Goal: Task Accomplishment & Management: Use online tool/utility

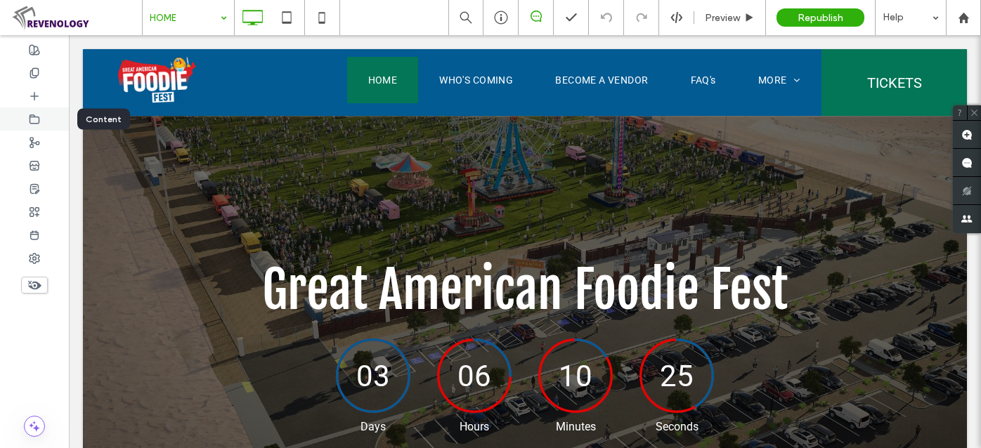
click at [34, 114] on icon at bounding box center [34, 119] width 11 height 11
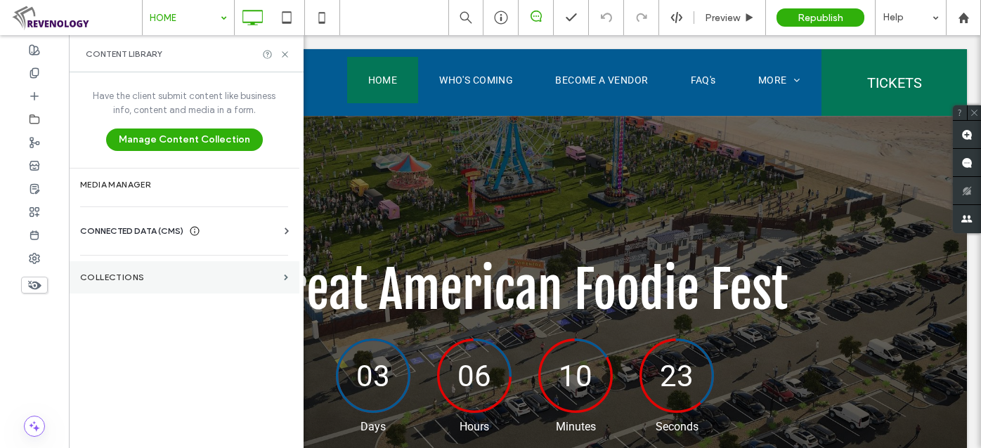
click at [133, 273] on label "Collections" at bounding box center [179, 278] width 198 height 10
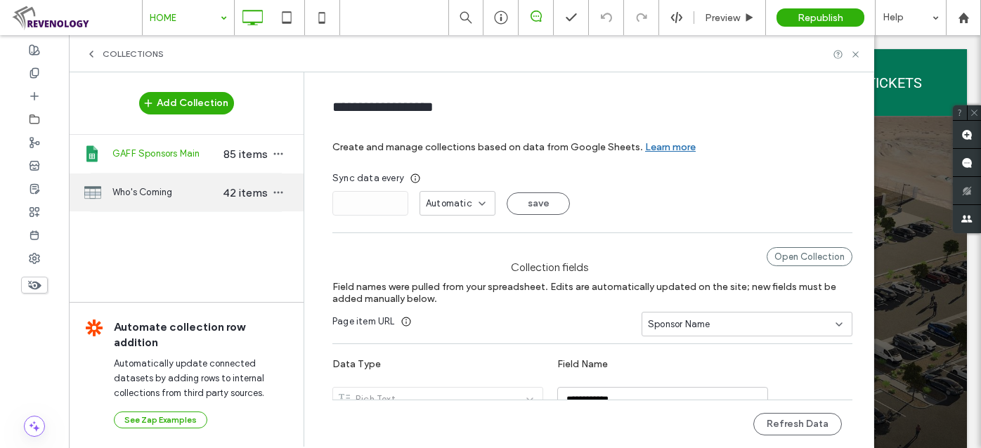
click at [148, 193] on span "Who's Coming" at bounding box center [166, 193] width 108 height 14
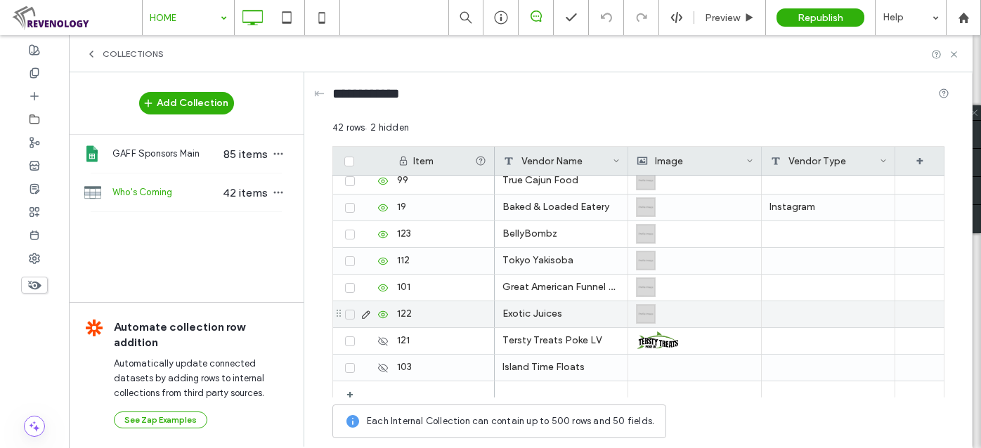
scroll to position [915, 0]
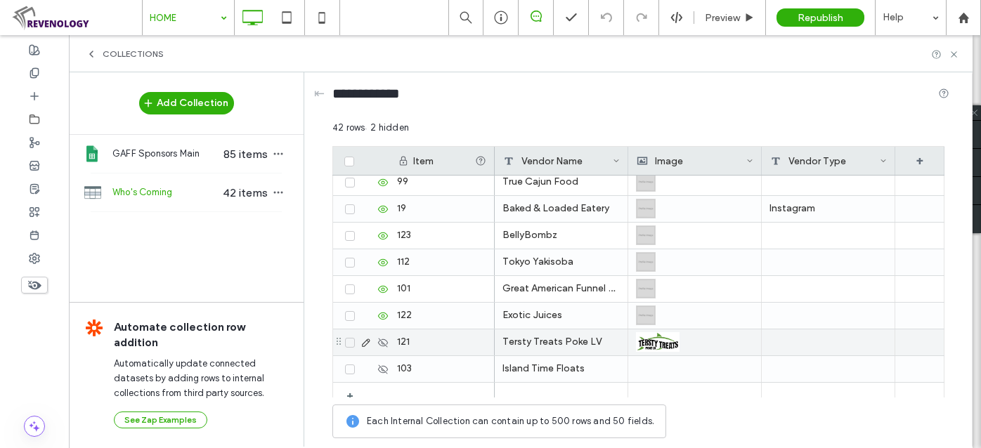
click at [555, 337] on div "Tersty Treats Poke LV" at bounding box center [562, 343] width 134 height 26
click at [561, 342] on div "Tersty Treats Poke LV" at bounding box center [562, 343] width 134 height 26
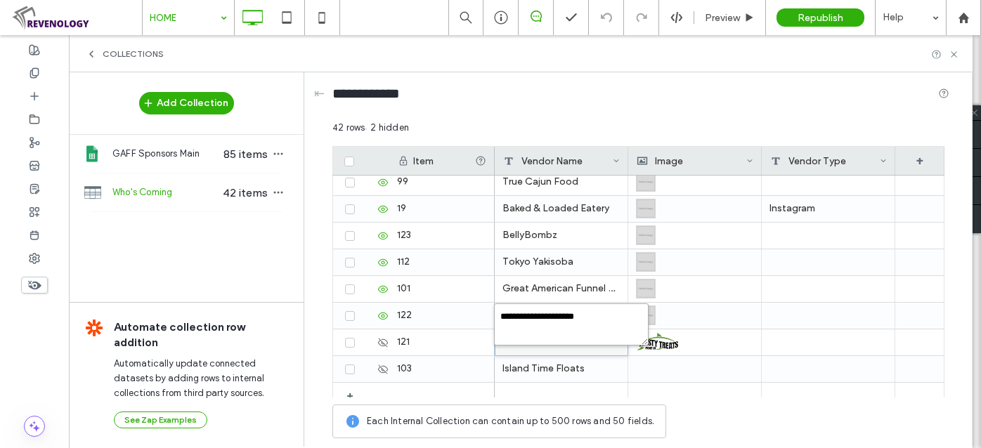
click at [621, 307] on textarea "**********" at bounding box center [571, 325] width 155 height 42
click at [622, 320] on textarea "**********" at bounding box center [571, 325] width 155 height 42
type textarea "**********"
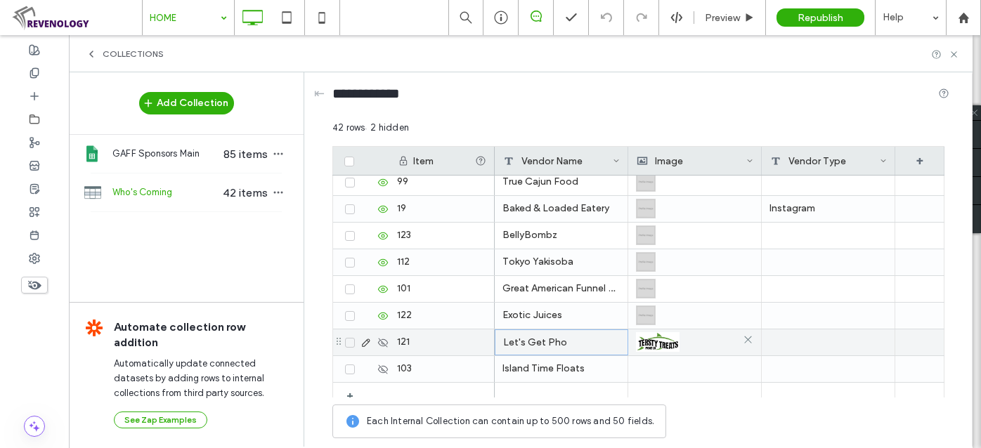
click at [672, 342] on img at bounding box center [658, 342] width 44 height 20
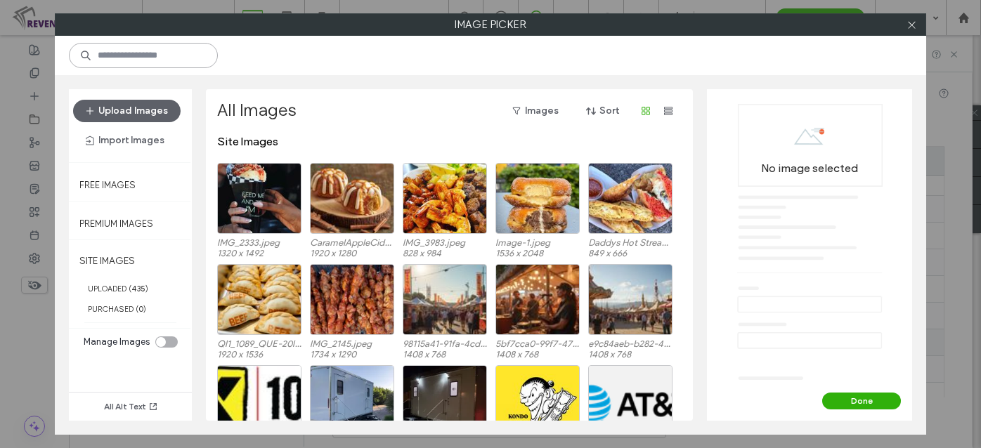
click at [131, 58] on input at bounding box center [143, 55] width 149 height 25
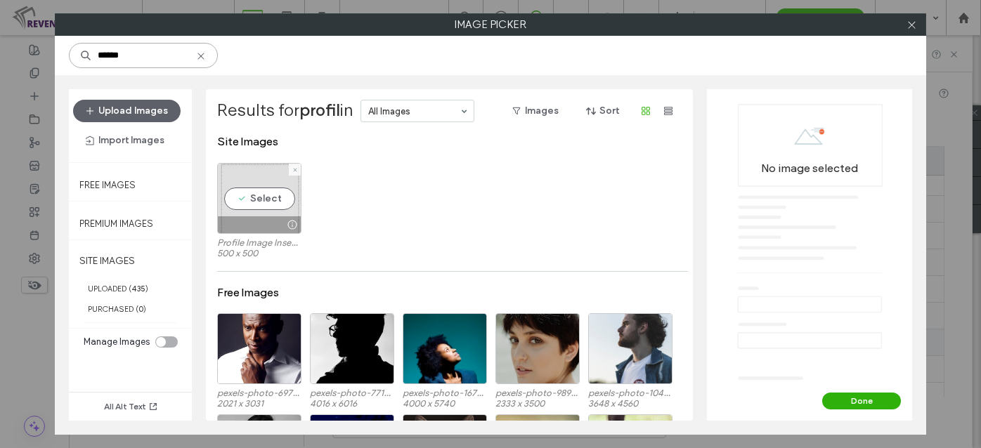
type input "******"
click at [272, 201] on div "Select" at bounding box center [259, 198] width 84 height 71
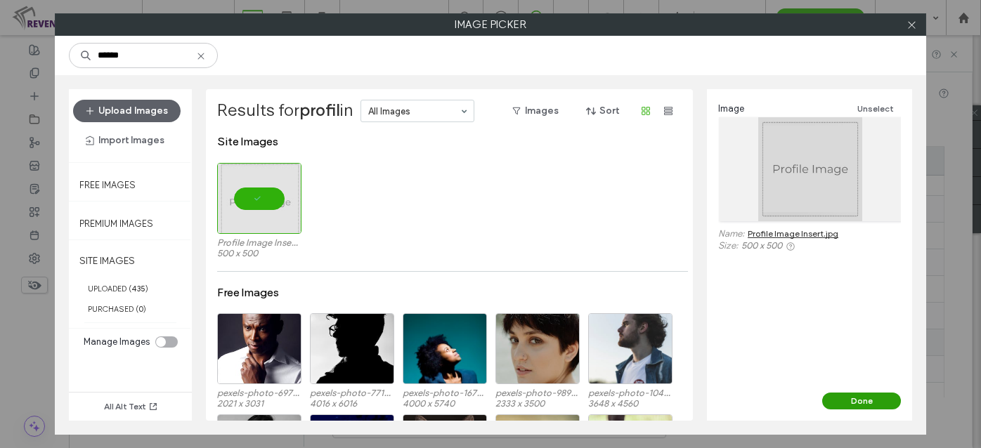
click at [844, 399] on button "Done" at bounding box center [861, 401] width 79 height 17
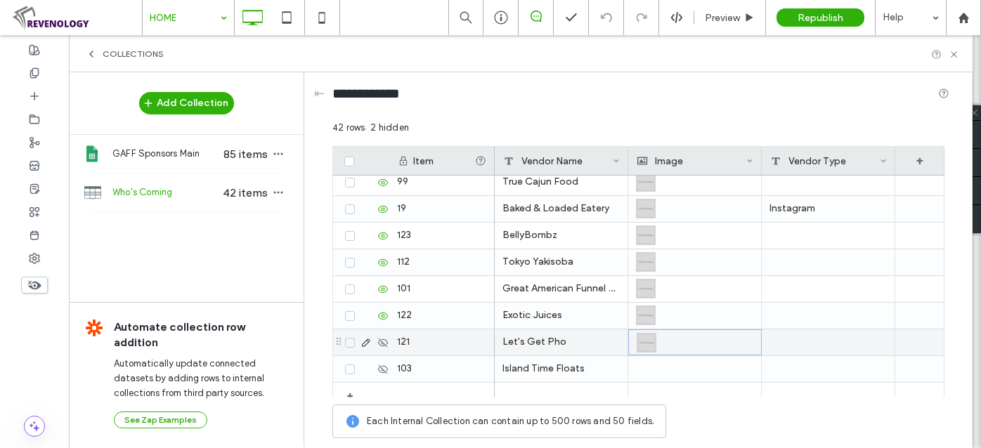
click at [387, 337] on icon at bounding box center [382, 342] width 11 height 11
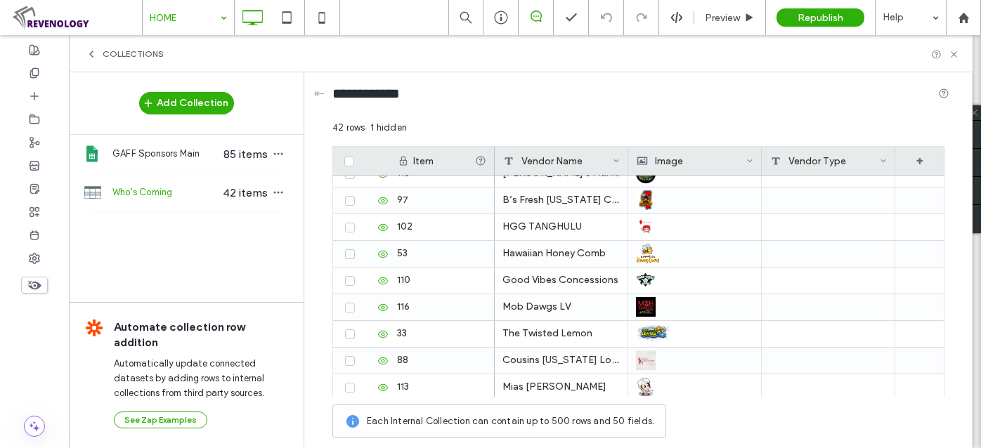
scroll to position [501, 0]
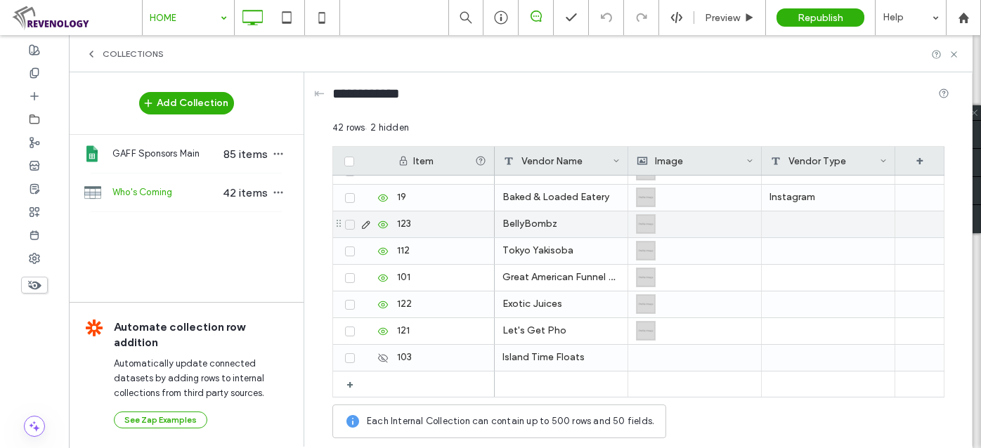
scroll to position [926, 0]
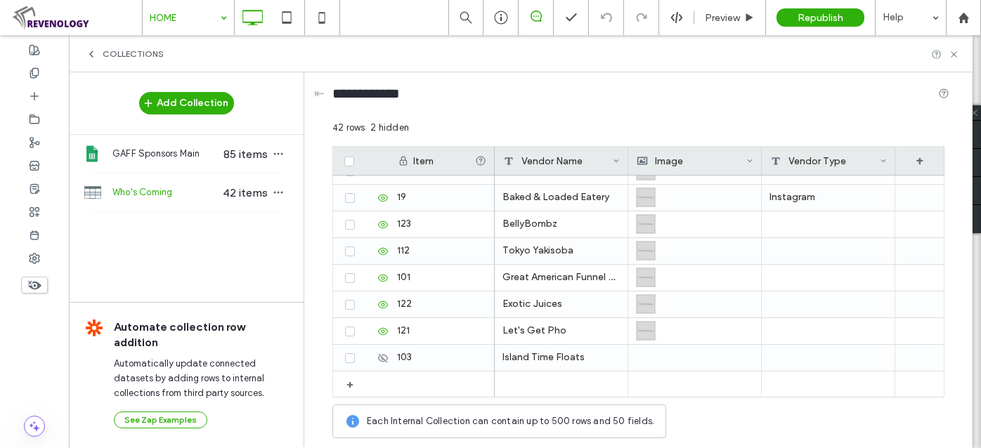
click at [557, 77] on div "[PERSON_NAME] Food" at bounding box center [562, 64] width 134 height 26
click at [579, 77] on div "[PERSON_NAME] Food" at bounding box center [562, 64] width 134 height 26
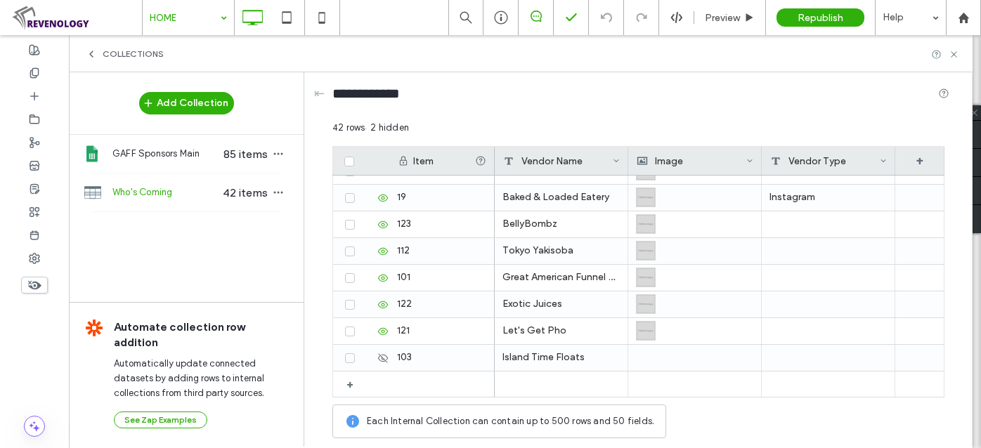
click at [579, 77] on div "[PERSON_NAME] Food" at bounding box center [562, 64] width 134 height 26
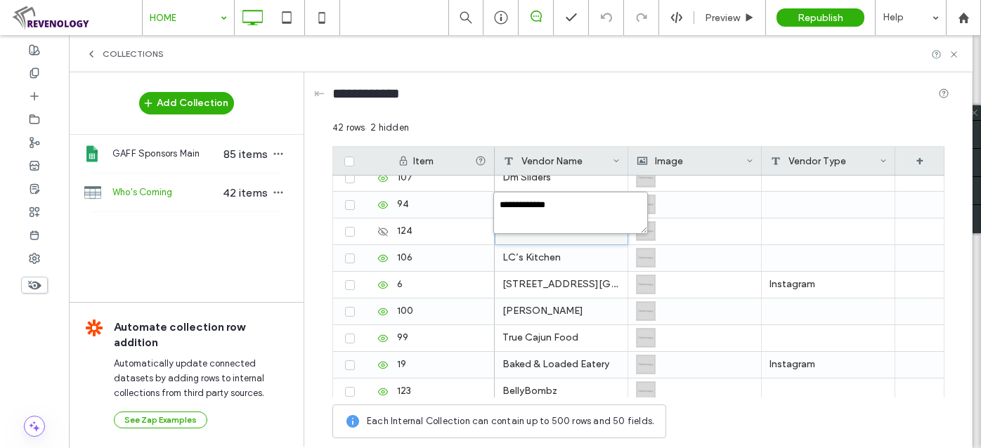
click at [573, 207] on textarea "**********" at bounding box center [570, 213] width 155 height 42
type textarea "**********"
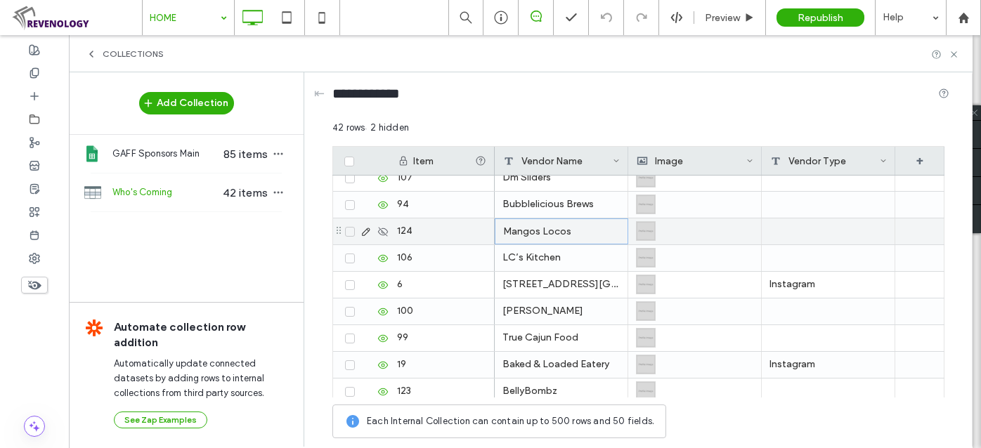
click at [380, 231] on icon at bounding box center [382, 231] width 11 height 11
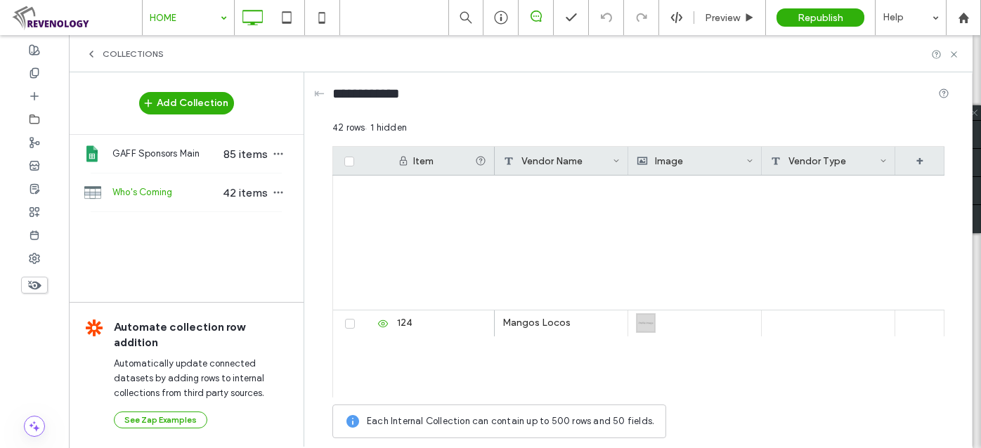
scroll to position [28, 0]
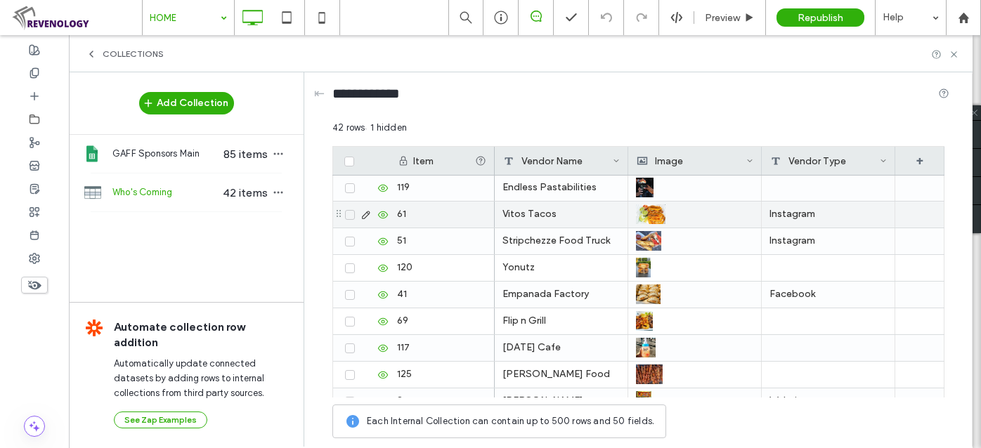
click at [440, 228] on div "61" at bounding box center [441, 215] width 105 height 26
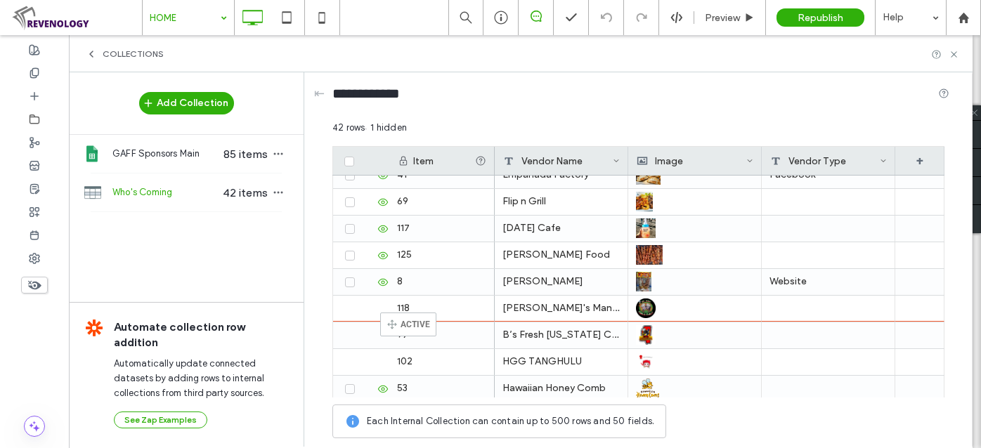
scroll to position [148, 0]
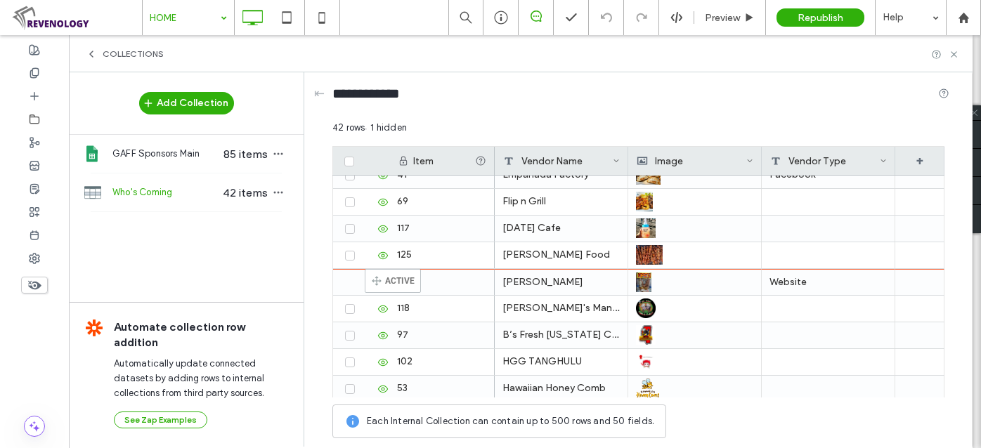
drag, startPoint x: 348, startPoint y: 394, endPoint x: 386, endPoint y: 276, distance: 124.0
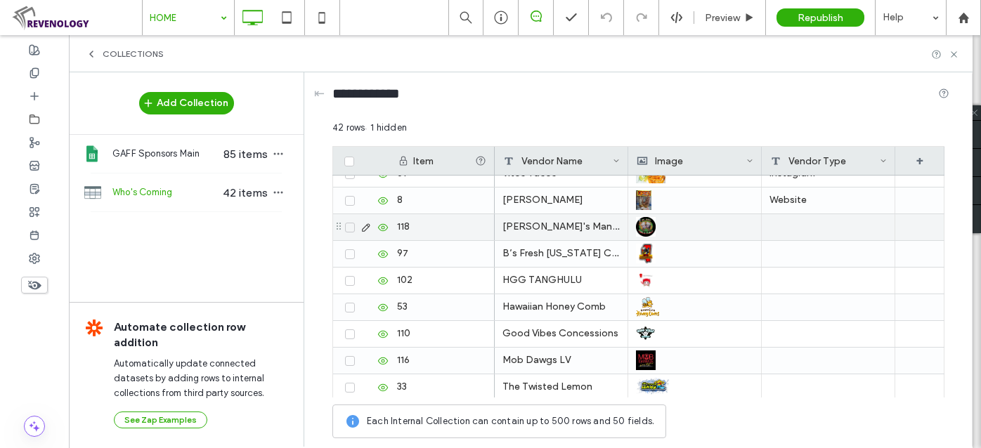
scroll to position [142, 0]
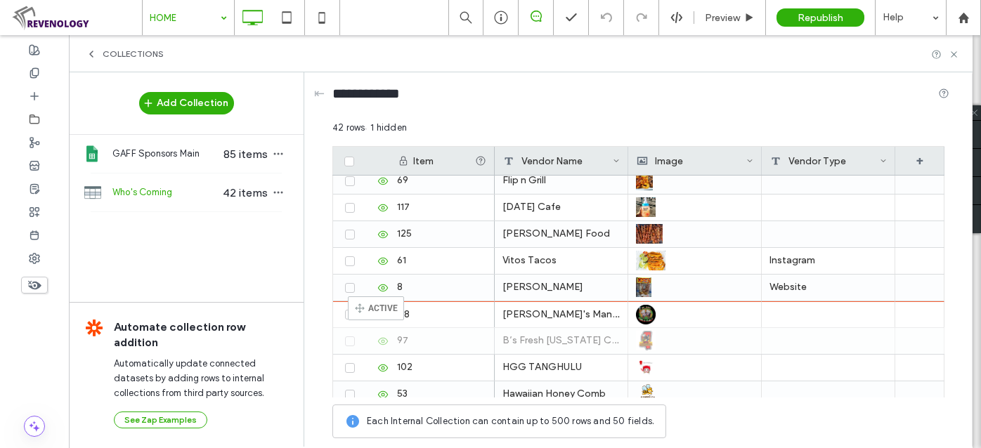
drag, startPoint x: 337, startPoint y: 341, endPoint x: 369, endPoint y: 303, distance: 49.4
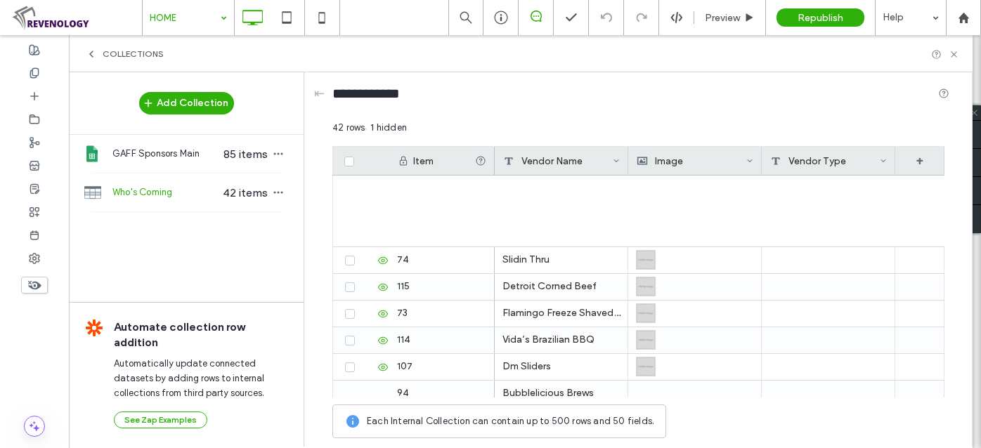
scroll to position [926, 0]
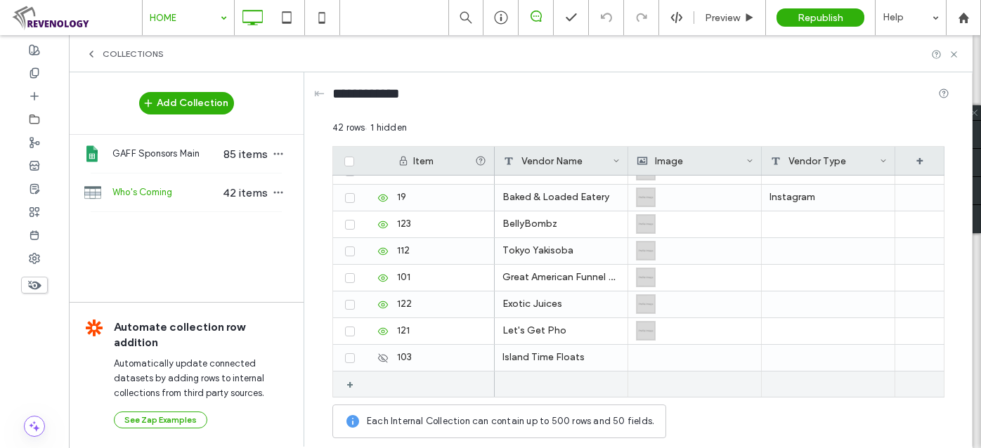
click at [347, 387] on div "+" at bounding box center [356, 384] width 18 height 25
click at [545, 391] on div at bounding box center [562, 385] width 134 height 26
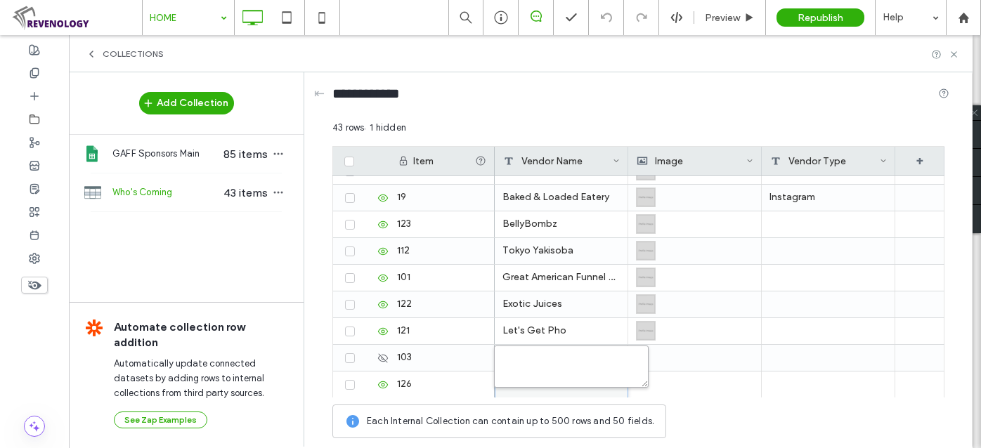
click at [536, 363] on textarea "plain-text-cell" at bounding box center [571, 367] width 155 height 42
type textarea "**********"
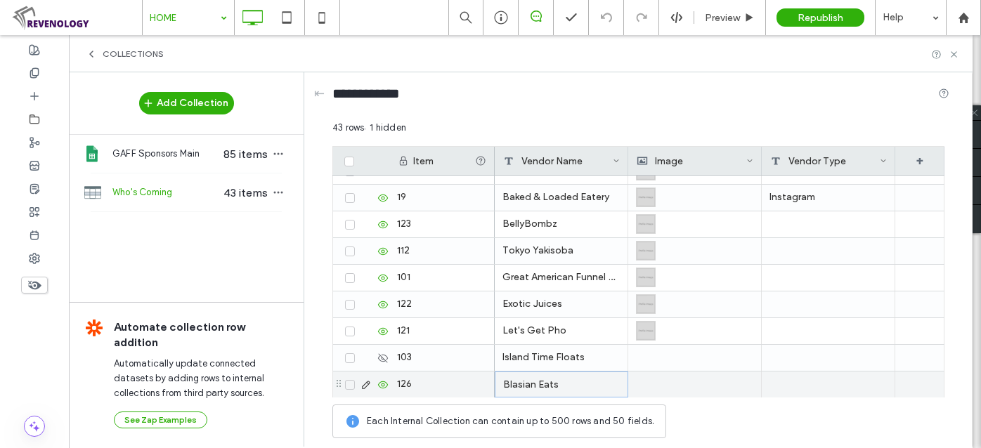
click at [657, 380] on div at bounding box center [694, 385] width 117 height 26
click at [654, 385] on div at bounding box center [695, 385] width 117 height 25
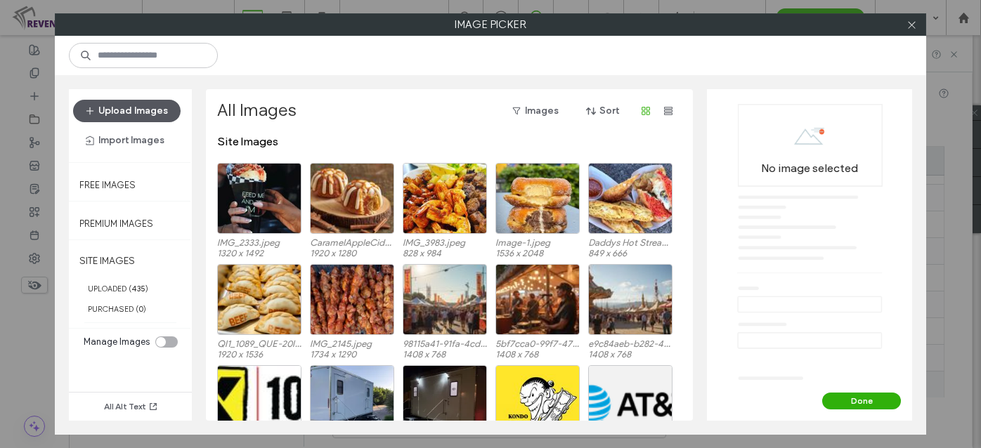
click at [146, 108] on button "Upload Images" at bounding box center [127, 111] width 108 height 22
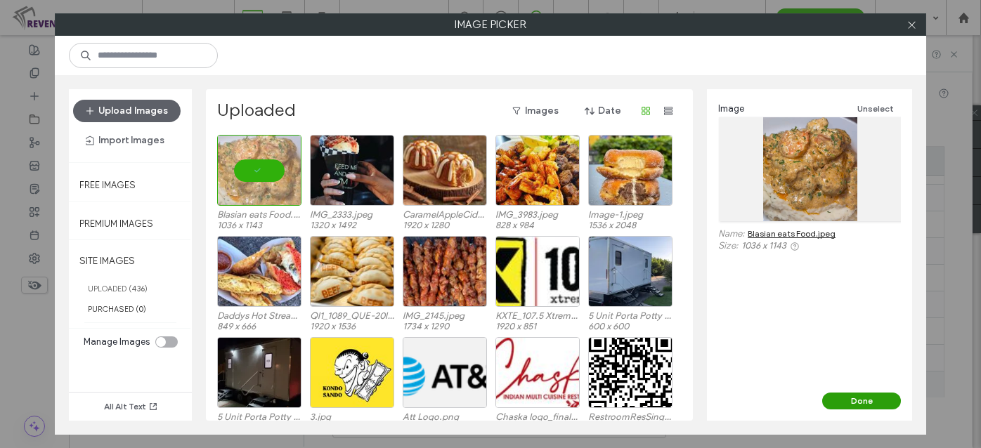
click at [856, 397] on button "Done" at bounding box center [861, 401] width 79 height 17
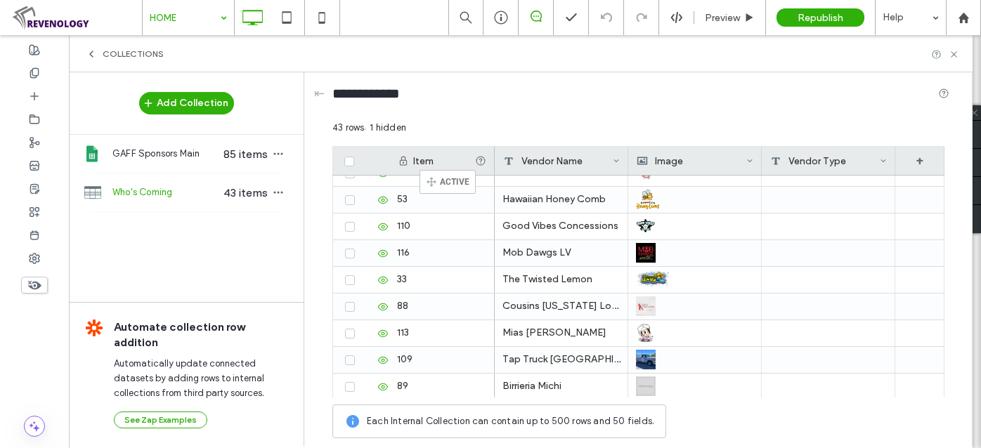
scroll to position [94, 0]
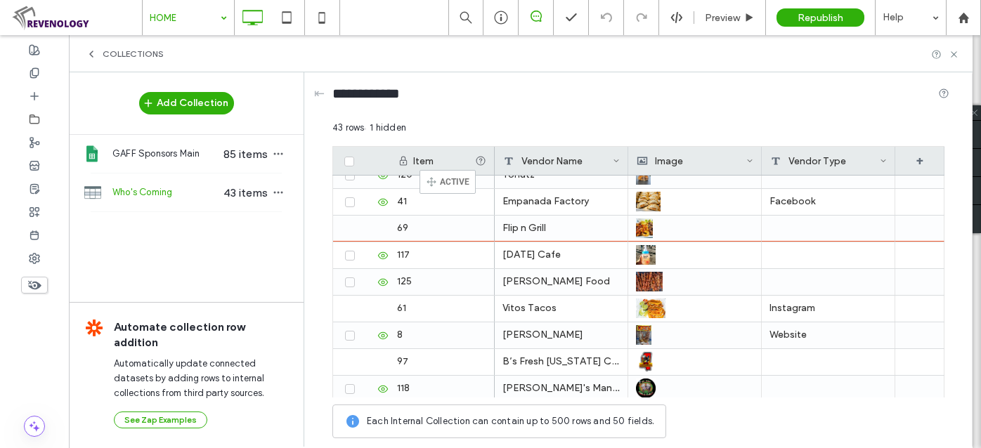
drag, startPoint x: 344, startPoint y: 183, endPoint x: 441, endPoint y: 176, distance: 97.2
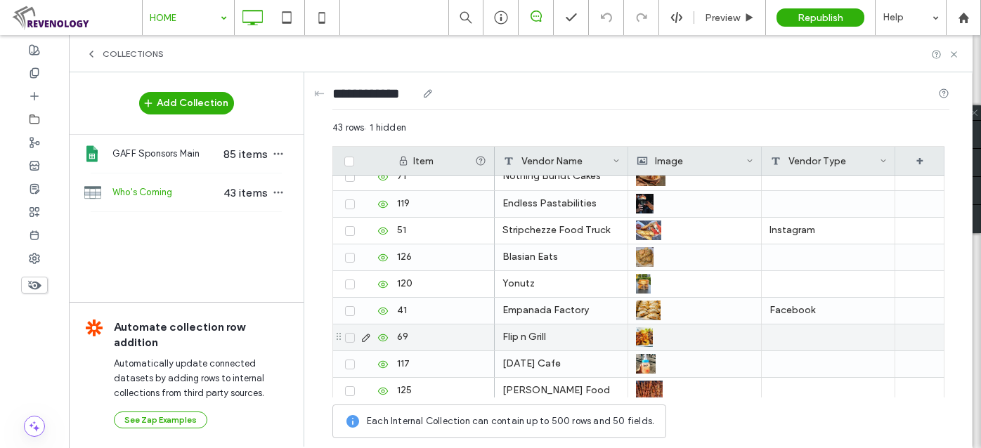
scroll to position [67, 0]
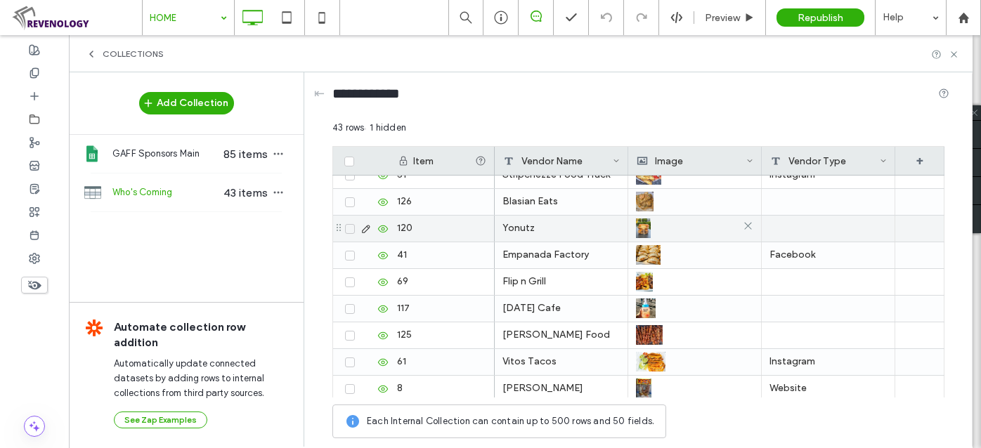
click at [643, 233] on img at bounding box center [643, 229] width 15 height 20
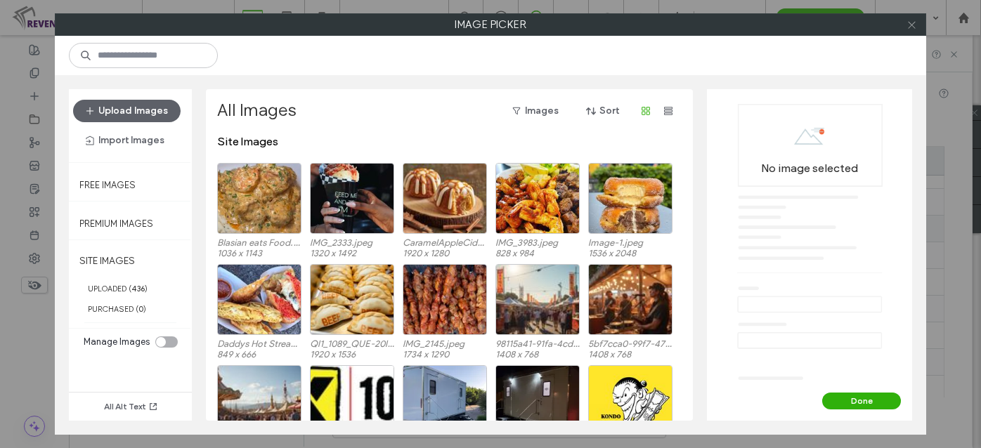
click at [914, 23] on icon at bounding box center [912, 25] width 11 height 11
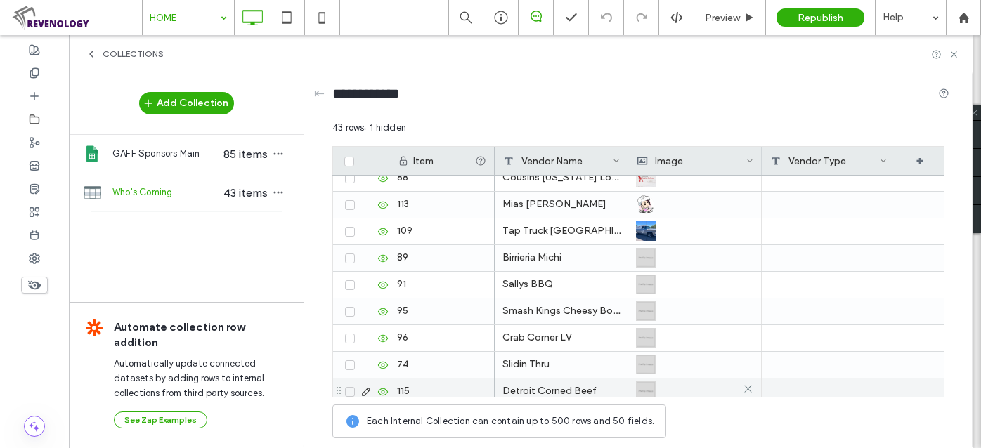
scroll to position [581, 0]
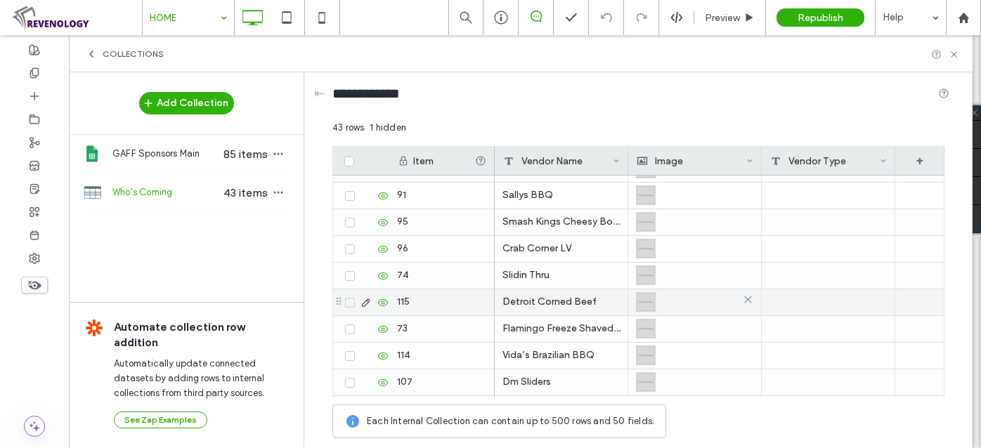
click at [711, 305] on div at bounding box center [694, 302] width 117 height 25
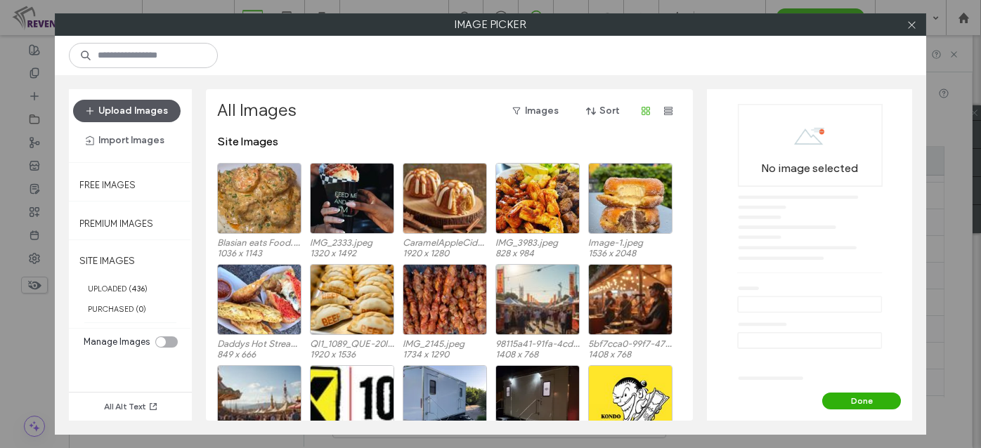
click at [134, 111] on button "Upload Images" at bounding box center [127, 111] width 108 height 22
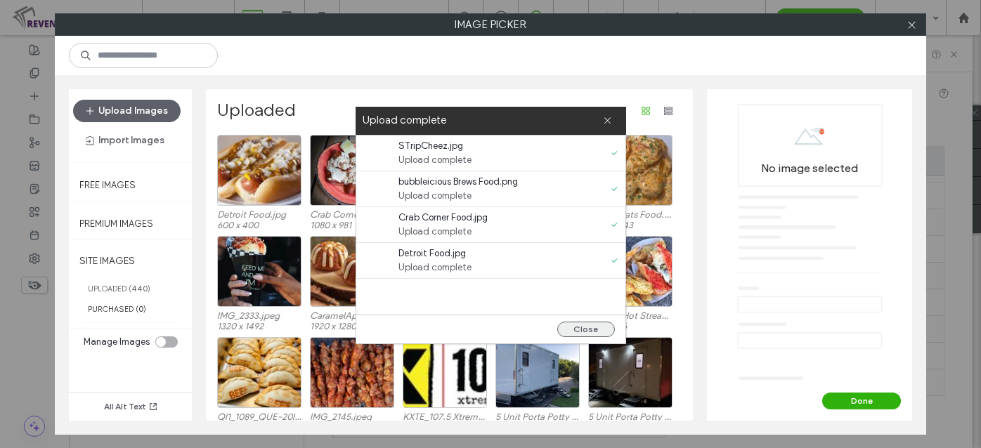
click at [590, 323] on button "Close" at bounding box center [586, 329] width 58 height 15
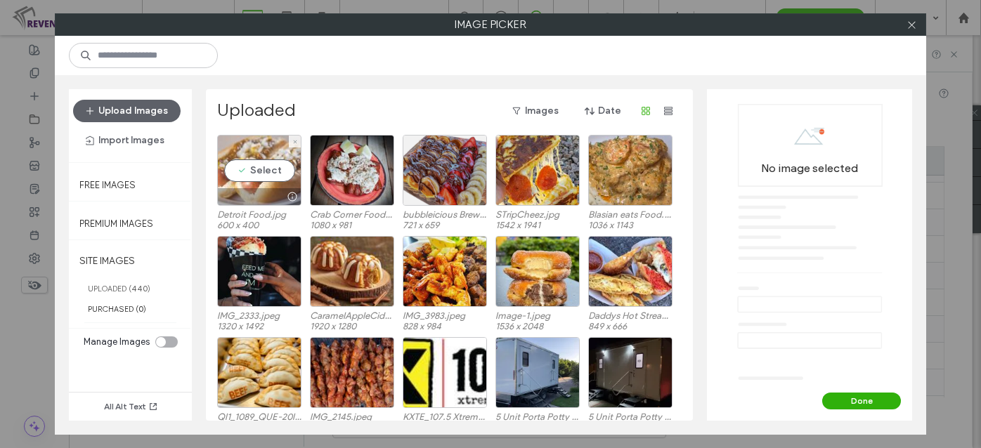
click at [247, 167] on div "Select" at bounding box center [259, 170] width 84 height 71
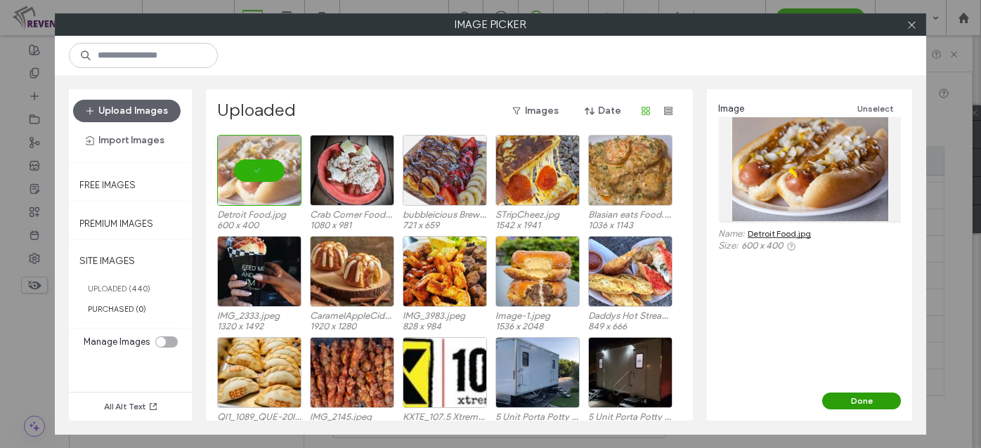
click at [878, 402] on button "Done" at bounding box center [861, 401] width 79 height 17
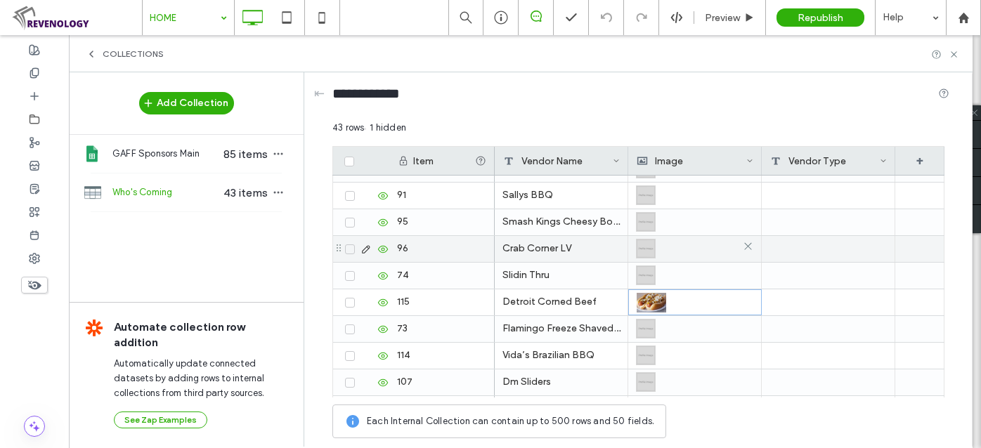
click at [671, 249] on div at bounding box center [694, 248] width 117 height 25
click at [669, 251] on div at bounding box center [694, 248] width 117 height 25
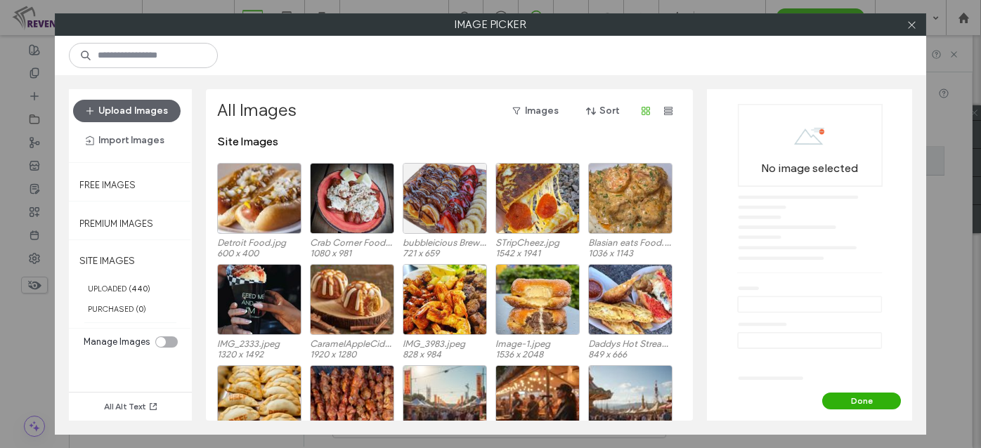
scroll to position [581, 0]
click at [351, 195] on div "Select" at bounding box center [352, 198] width 84 height 71
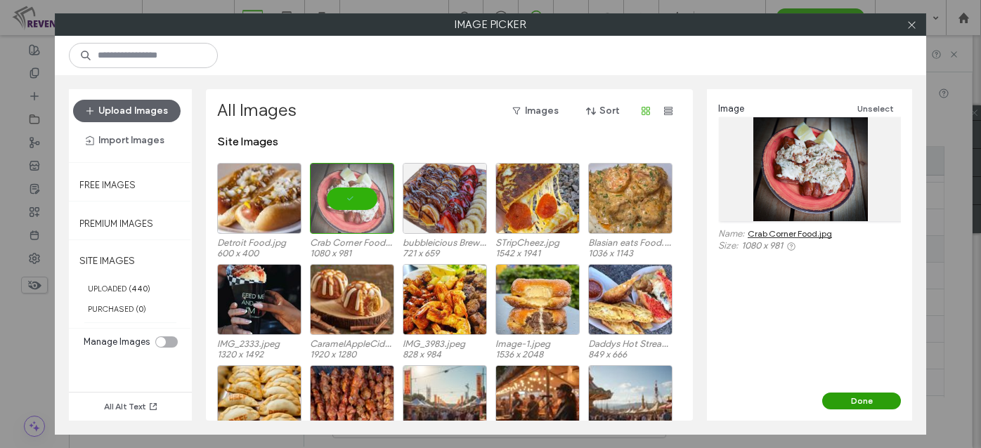
click at [869, 396] on button "Done" at bounding box center [861, 401] width 79 height 17
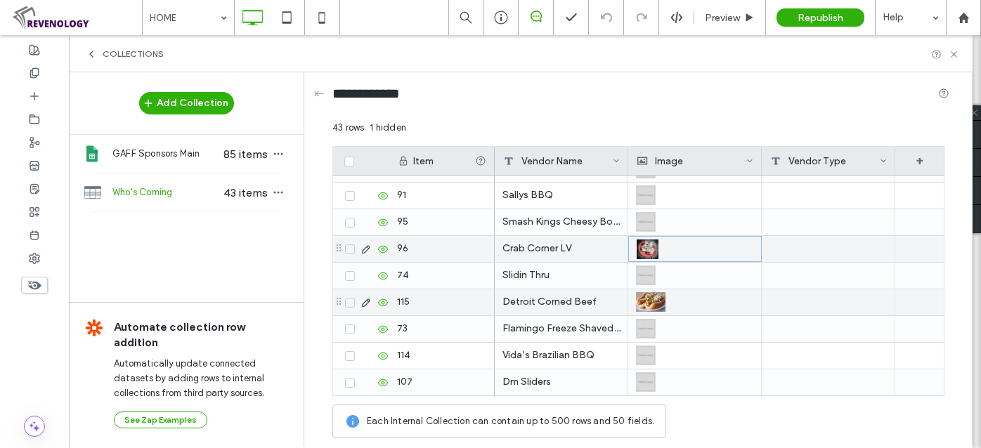
click at [687, 396] on div at bounding box center [694, 408] width 117 height 25
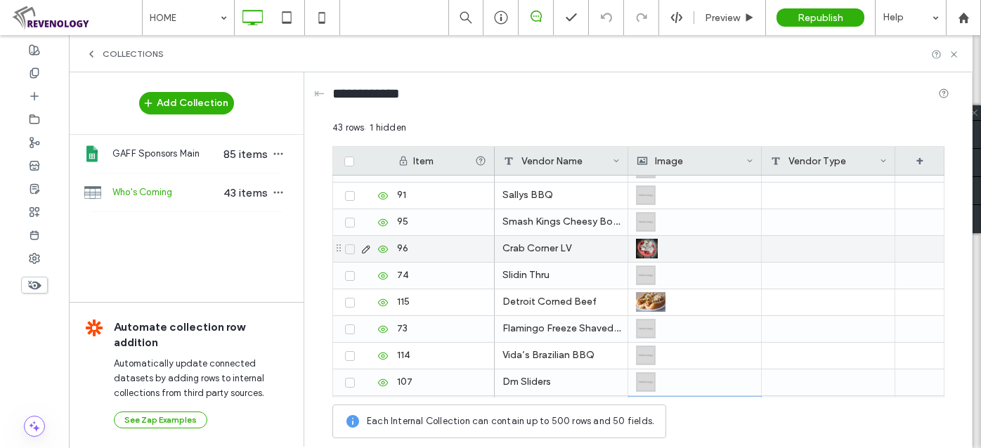
scroll to position [728, 0]
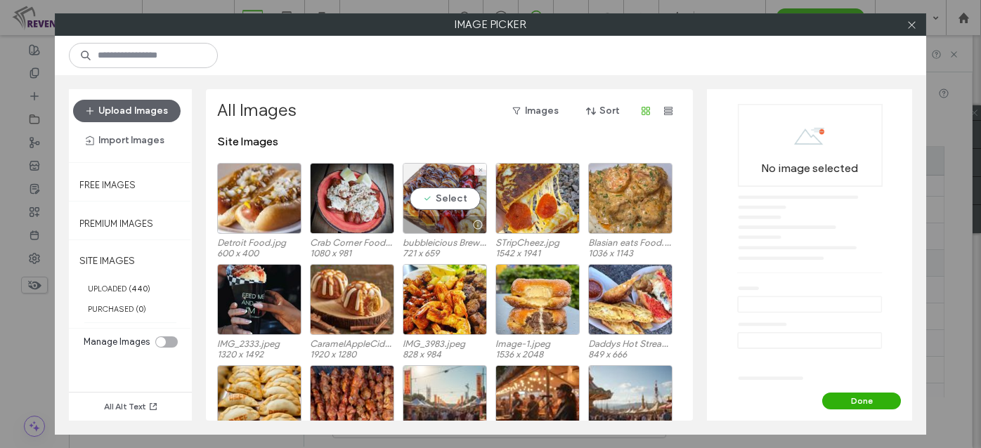
click at [442, 200] on div "Select" at bounding box center [445, 198] width 84 height 71
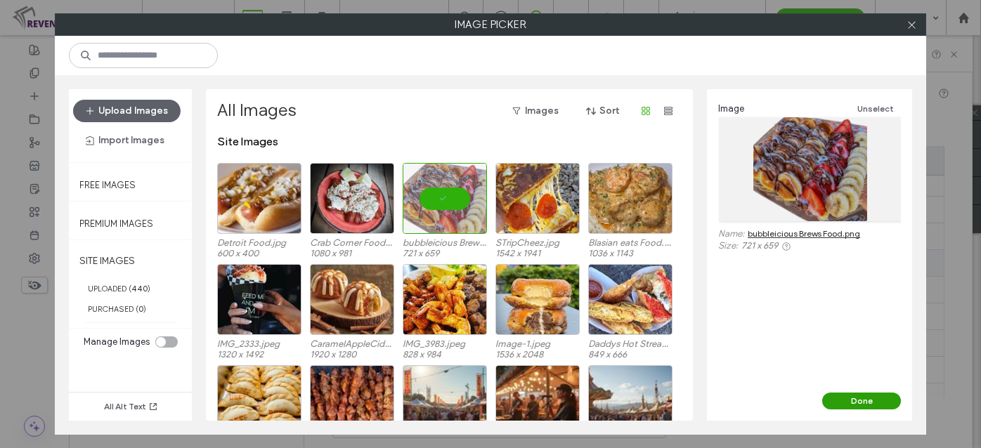
click at [854, 404] on button "Done" at bounding box center [861, 401] width 79 height 17
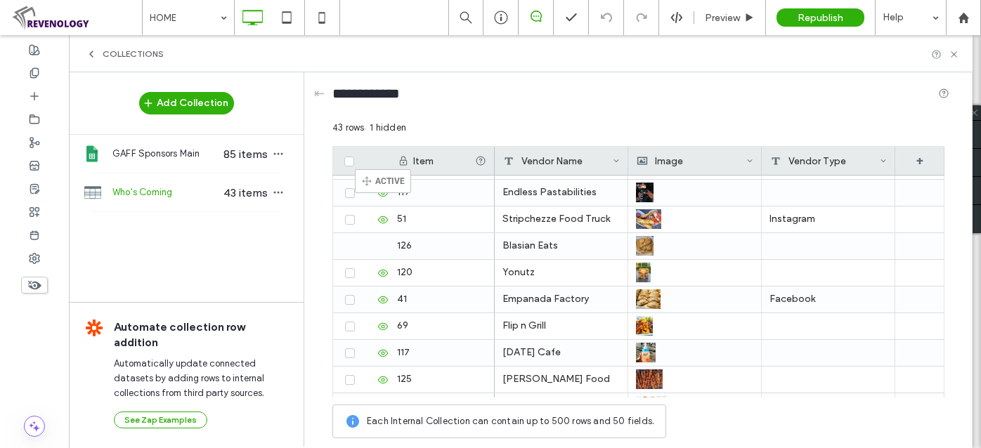
scroll to position [0, 0]
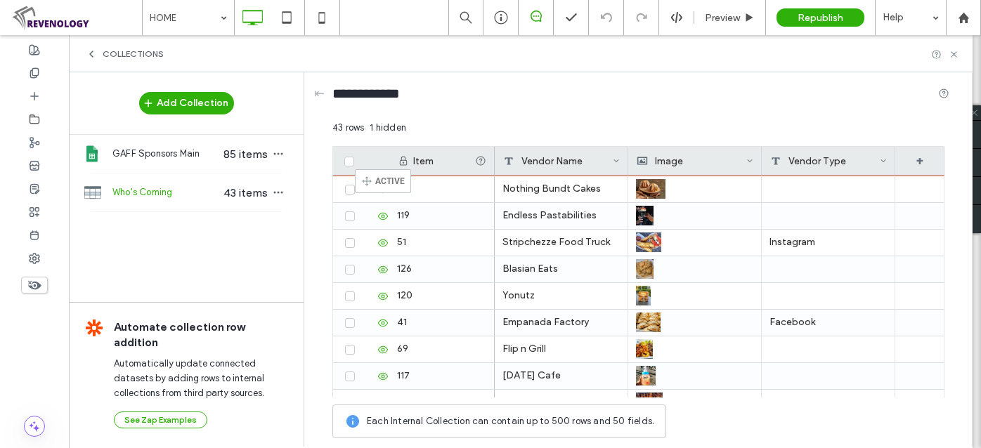
drag, startPoint x: 337, startPoint y: 261, endPoint x: 376, endPoint y: 176, distance: 94.4
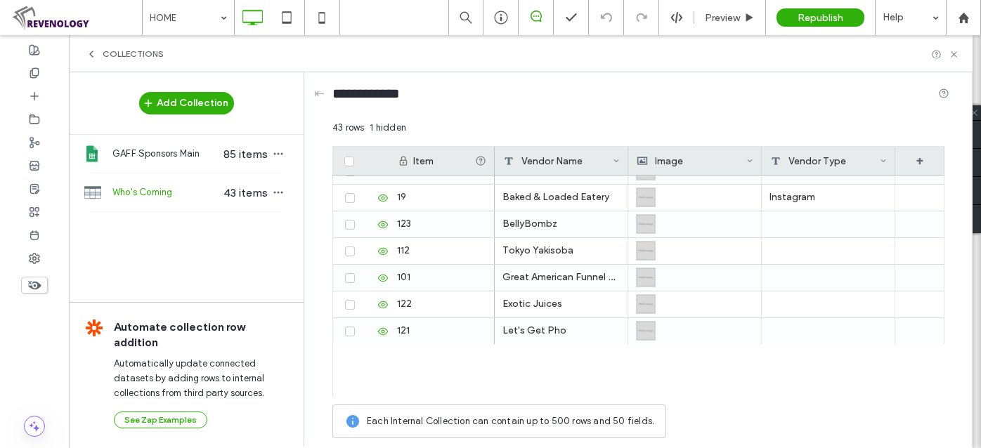
scroll to position [606, 0]
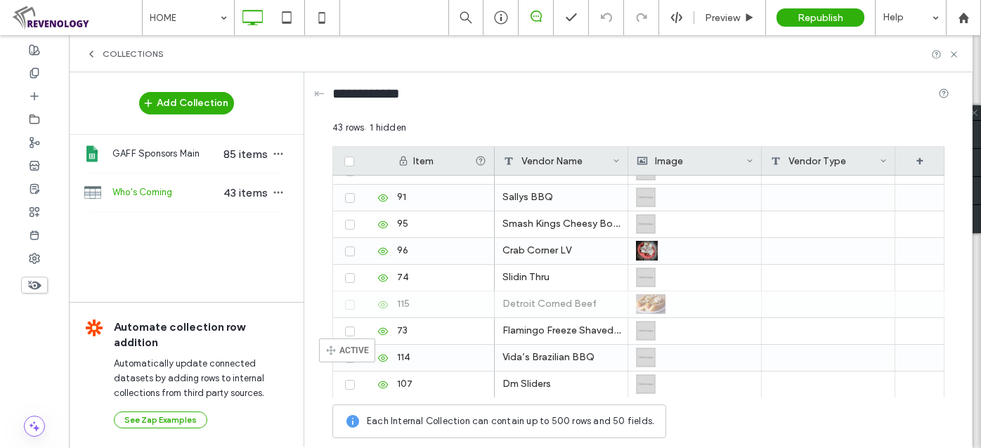
drag, startPoint x: 340, startPoint y: 345, endPoint x: 321, endPoint y: 269, distance: 79.1
click at [438, 318] on div "115" at bounding box center [441, 305] width 105 height 26
click at [321, 269] on div "**********" at bounding box center [641, 258] width 661 height 373
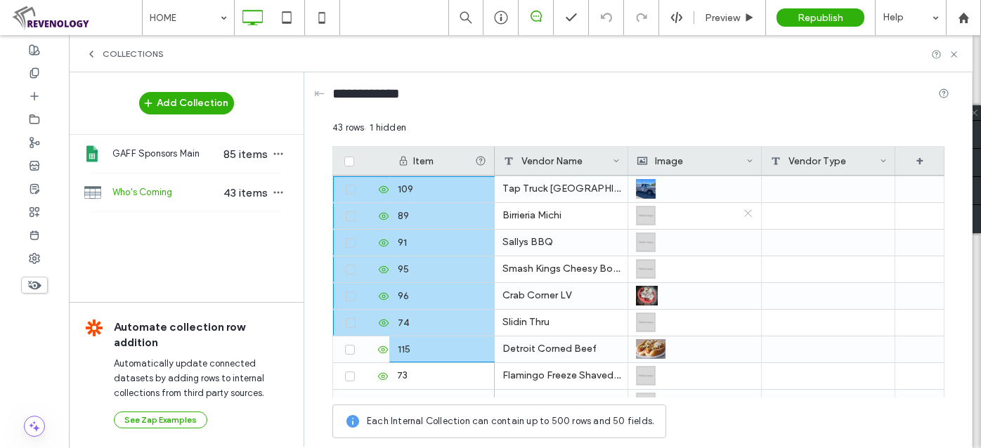
drag, startPoint x: 392, startPoint y: 174, endPoint x: 751, endPoint y: 249, distance: 366.9
click at [422, 191] on div "8 97 118 102 53 110 116 33 88 113 109 89 91 95 112 101 106 6 100 99 19 123 114 …" at bounding box center [413, 202] width 162 height 1175
click at [751, 228] on span at bounding box center [748, 215] width 11 height 25
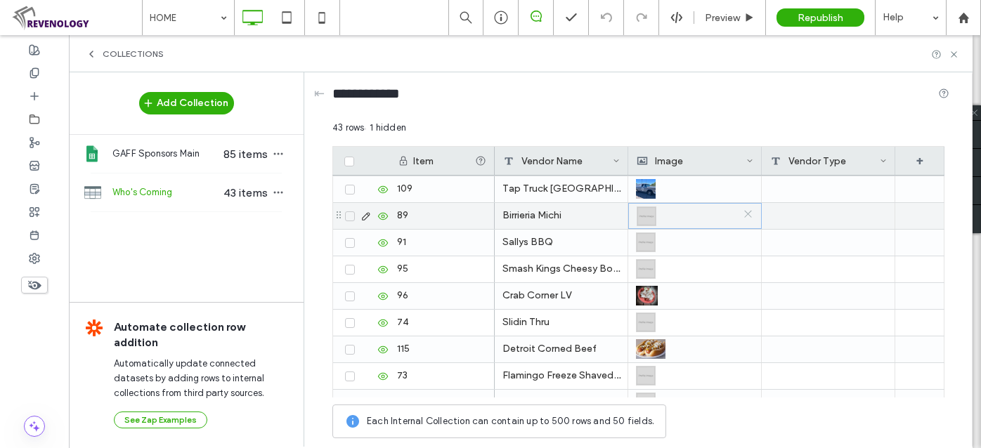
scroll to position [533, 0]
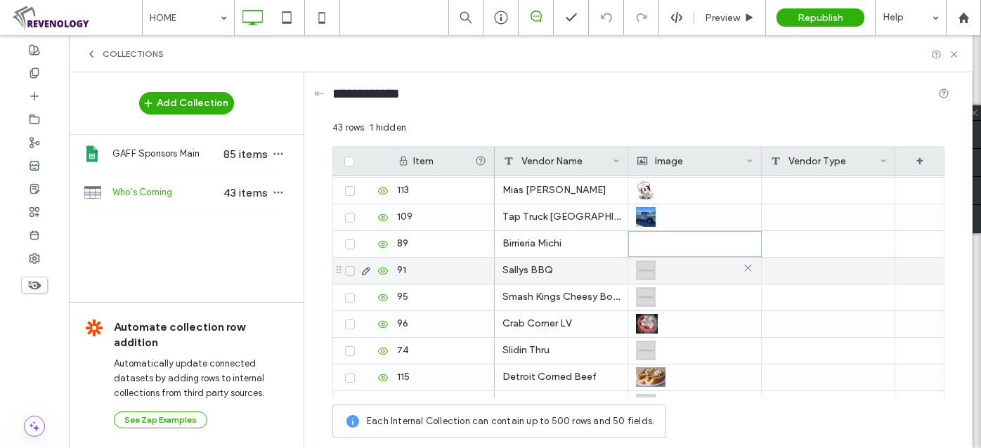
click at [697, 278] on div at bounding box center [694, 270] width 117 height 25
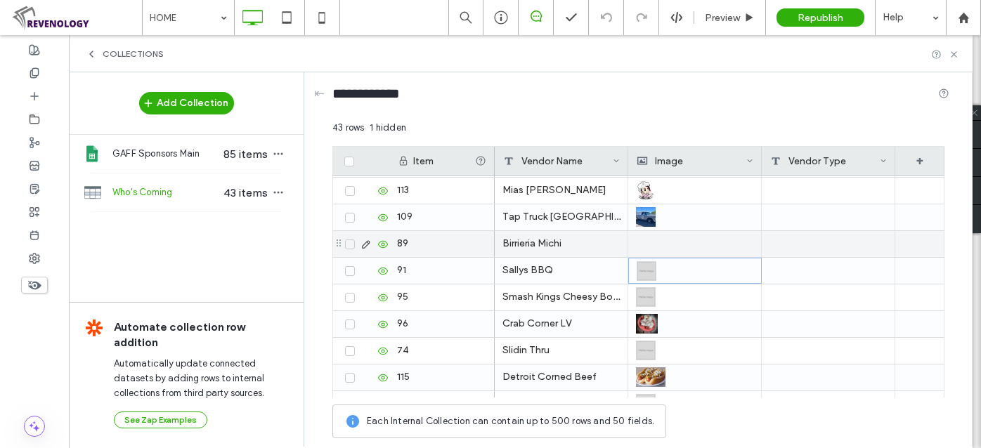
click at [531, 245] on div "Birrieria Michi" at bounding box center [562, 244] width 134 height 26
click at [673, 237] on div at bounding box center [694, 244] width 117 height 26
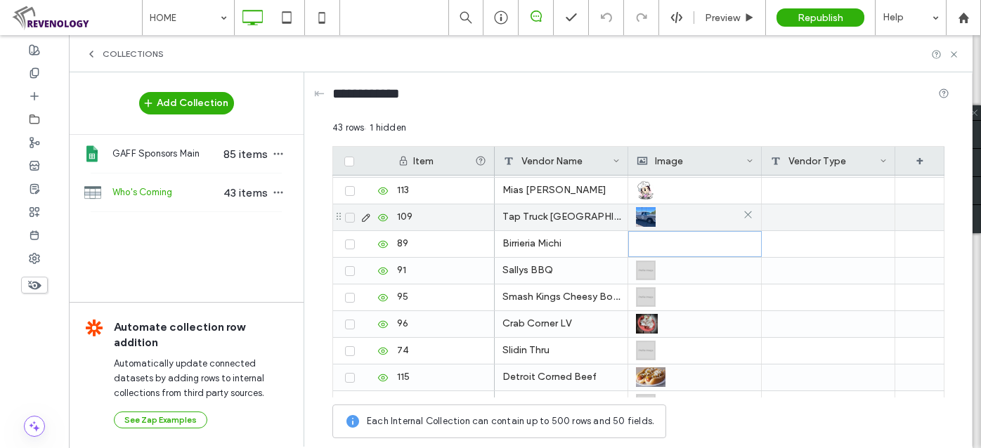
click at [682, 214] on div at bounding box center [694, 217] width 117 height 25
click at [682, 240] on div at bounding box center [695, 244] width 117 height 25
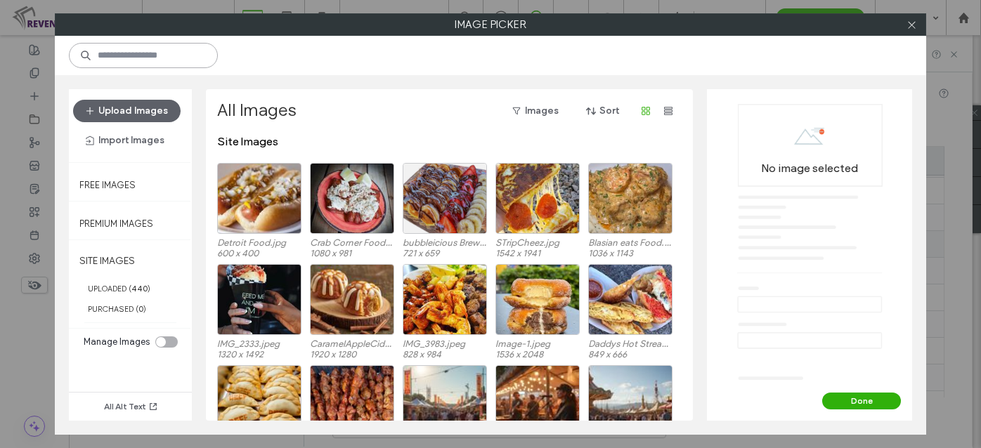
click at [185, 51] on input at bounding box center [143, 55] width 149 height 25
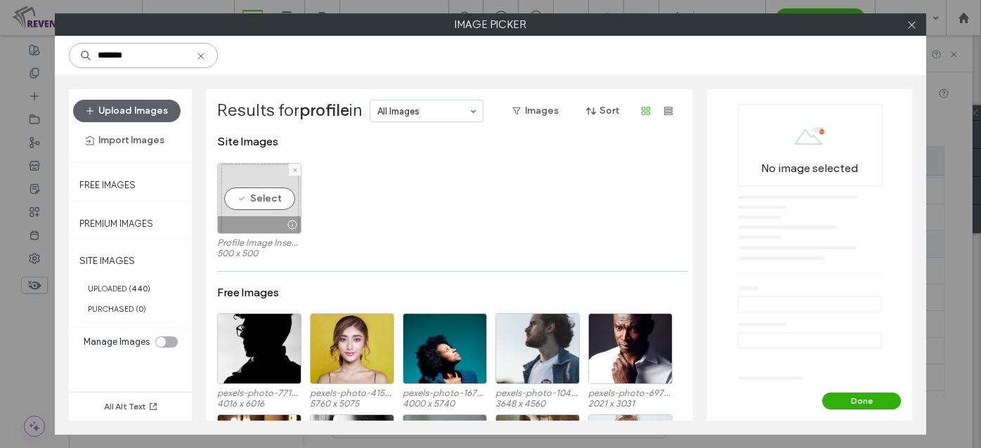
type input "*******"
click at [270, 205] on div "Select" at bounding box center [259, 198] width 84 height 71
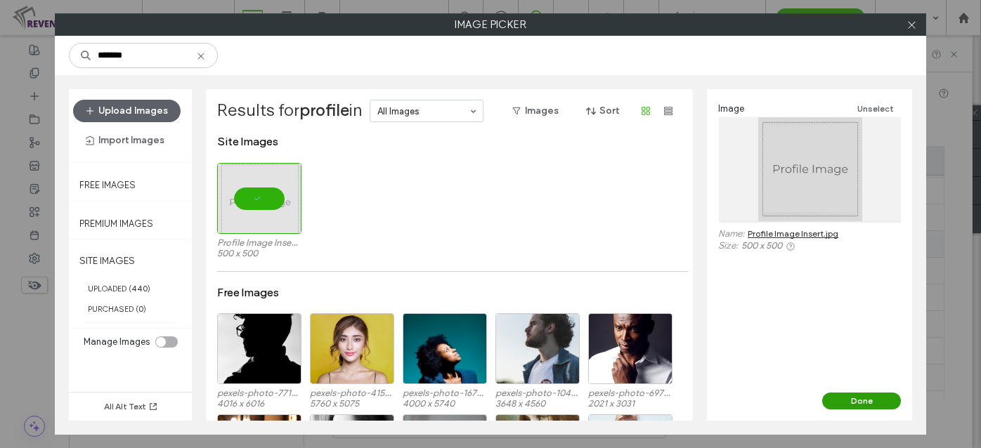
click at [863, 398] on button "Done" at bounding box center [861, 401] width 79 height 17
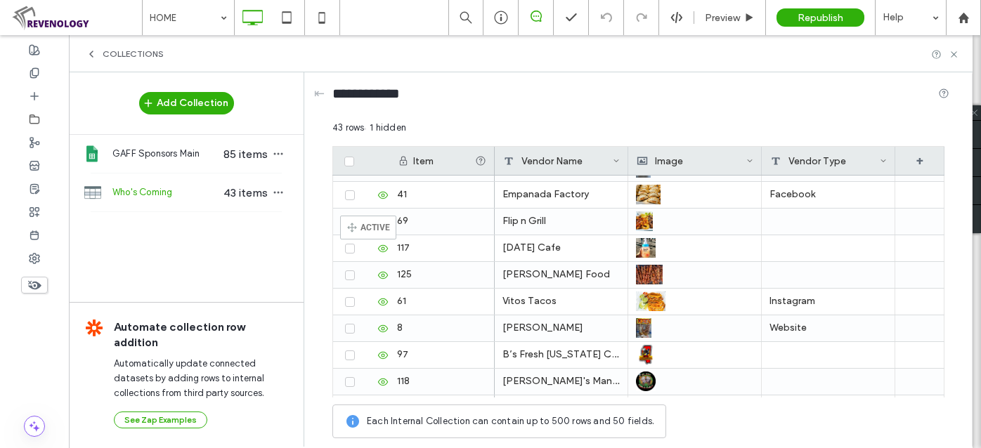
scroll to position [0, 0]
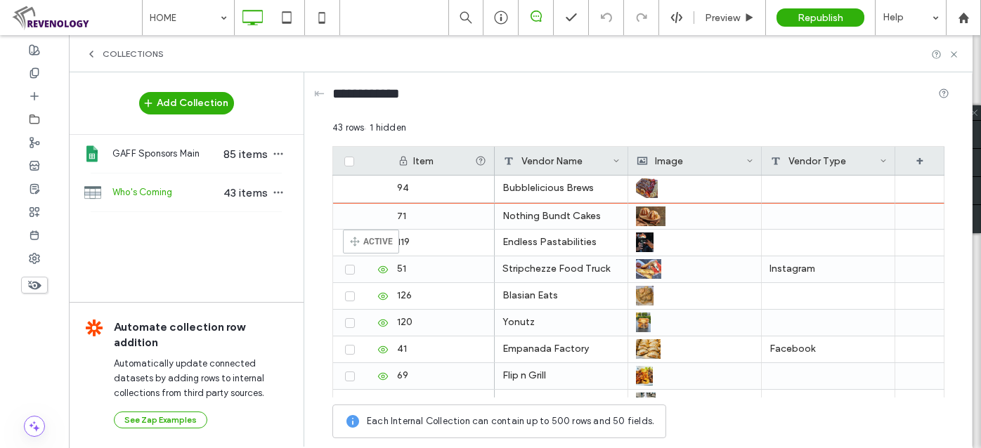
drag, startPoint x: 340, startPoint y: 328, endPoint x: 349, endPoint y: 243, distance: 85.5
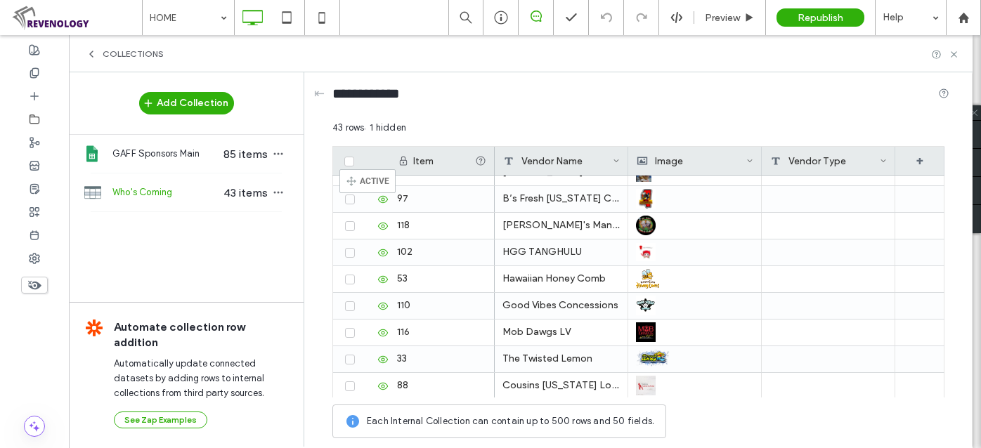
scroll to position [241, 0]
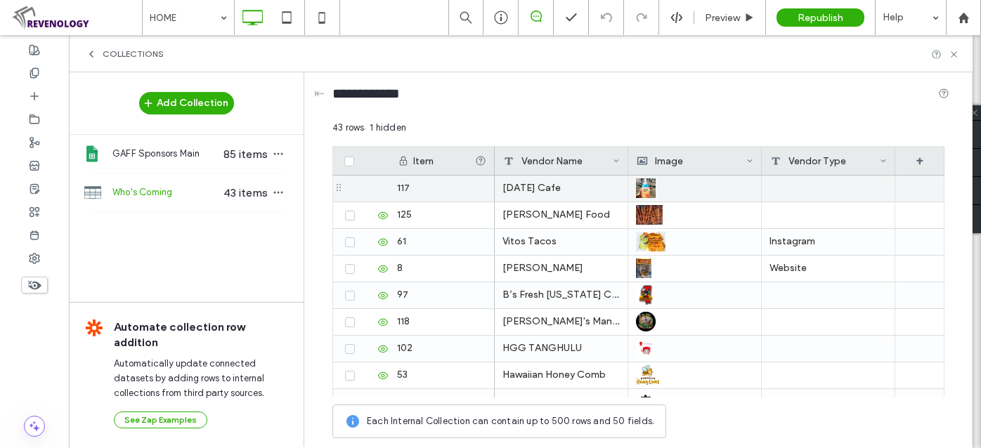
click at [438, 228] on div "125" at bounding box center [441, 215] width 105 height 26
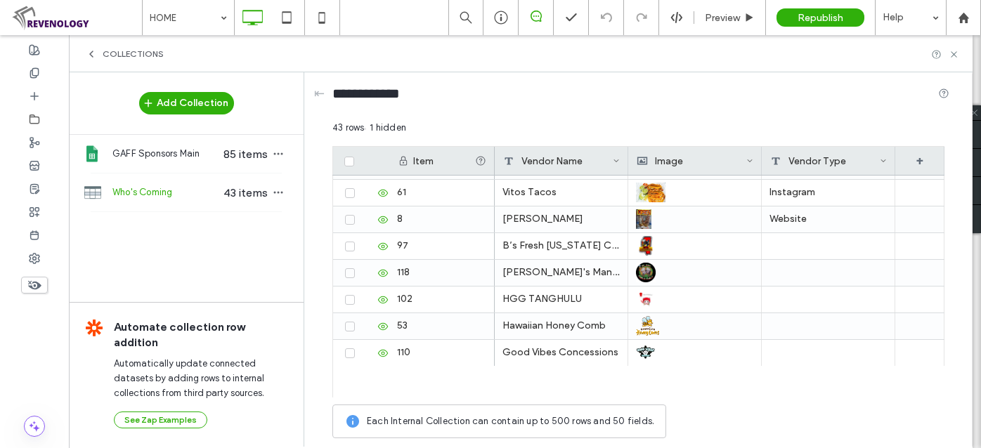
scroll to position [0, 0]
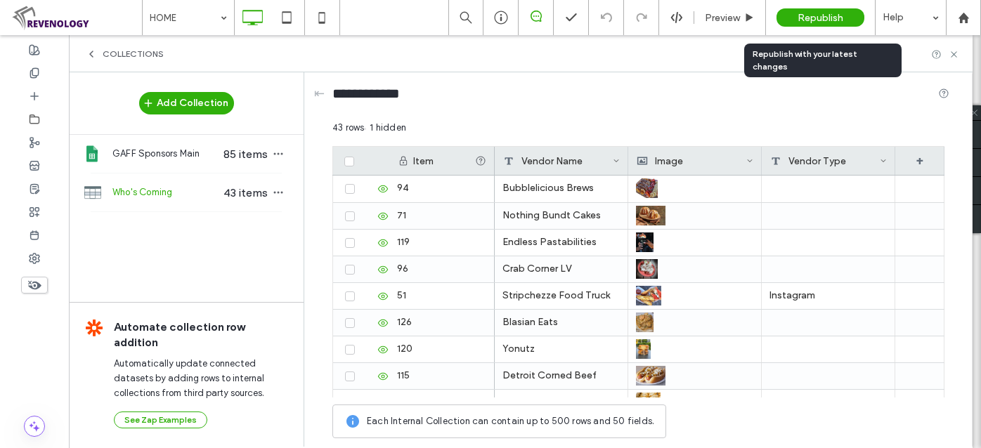
click at [813, 18] on span "Republish" at bounding box center [821, 18] width 46 height 12
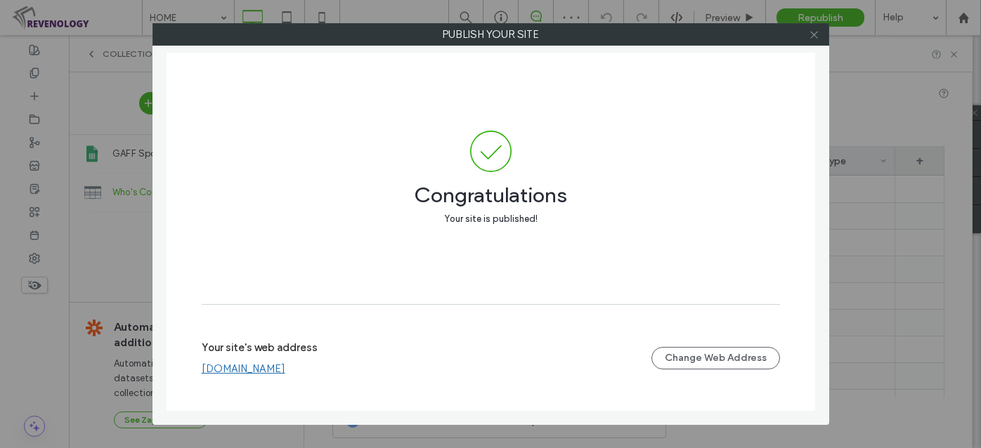
click at [817, 35] on icon at bounding box center [814, 35] width 11 height 11
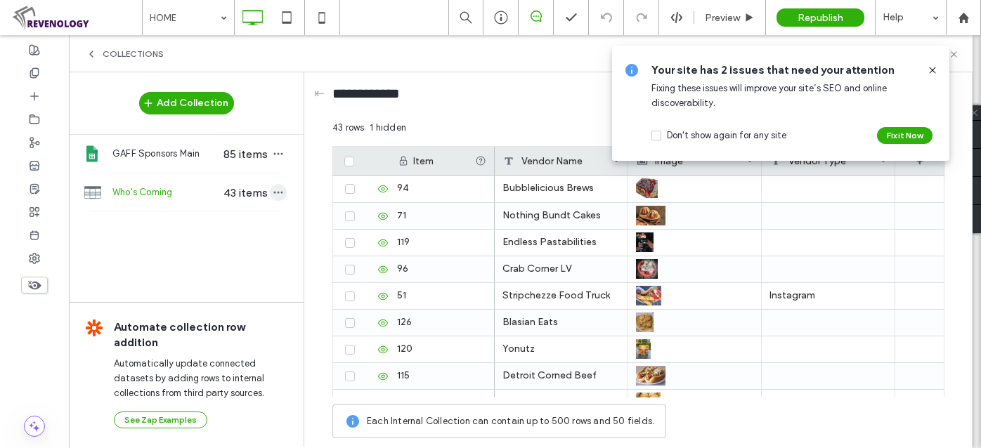
click at [282, 193] on use "button" at bounding box center [278, 193] width 9 height 2
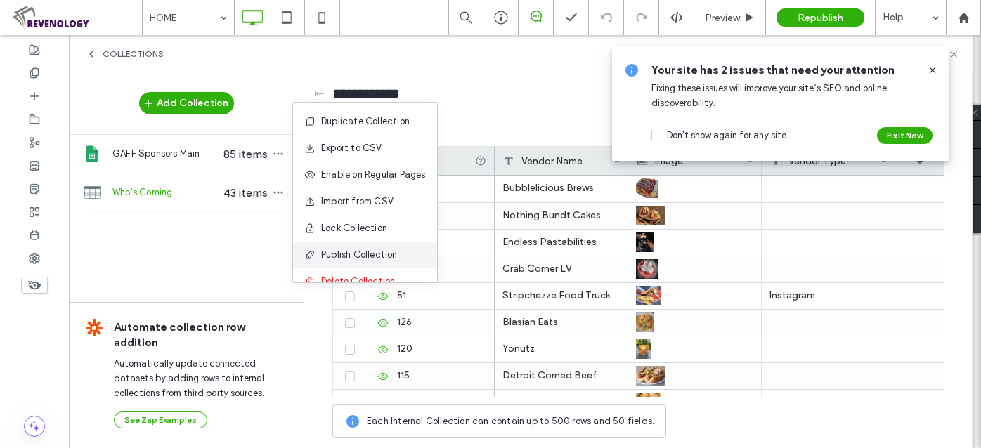
click at [357, 247] on div "Publish Collection" at bounding box center [365, 255] width 144 height 27
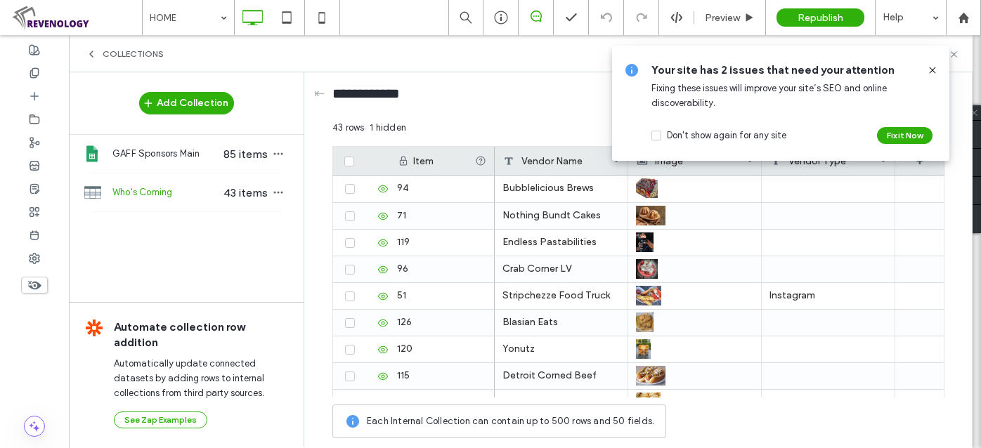
click at [939, 68] on div "Your site has 2 issues that need your attention Fixing these issues will improv…" at bounding box center [780, 103] width 337 height 115
click at [930, 70] on icon at bounding box center [932, 70] width 11 height 11
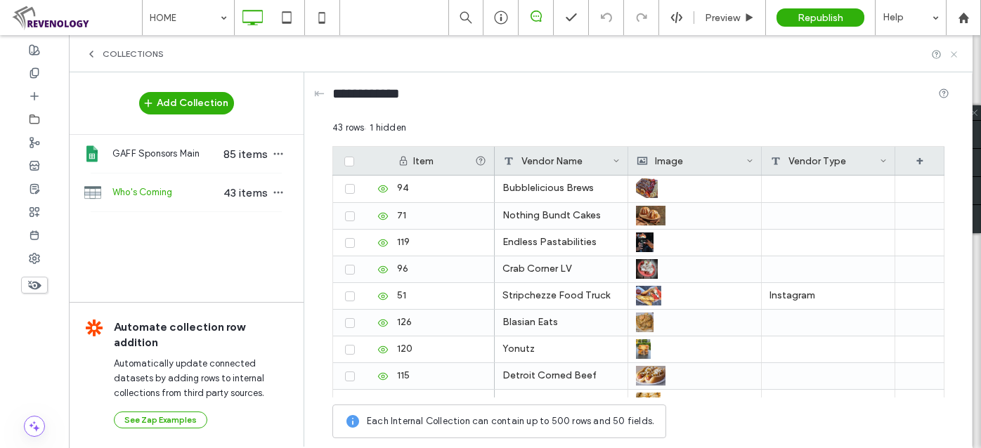
click at [953, 55] on use at bounding box center [954, 54] width 6 height 6
